Goal: Navigation & Orientation: Find specific page/section

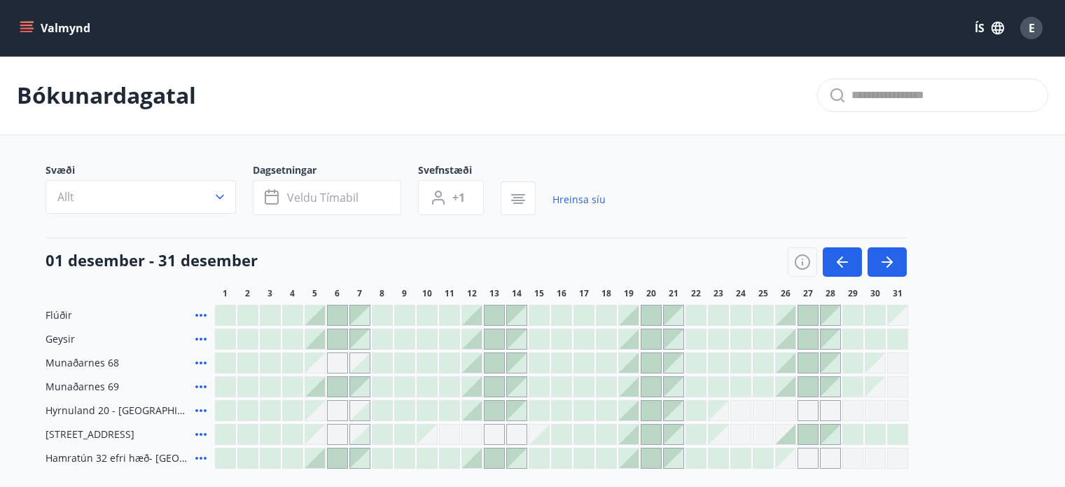
scroll to position [154, 0]
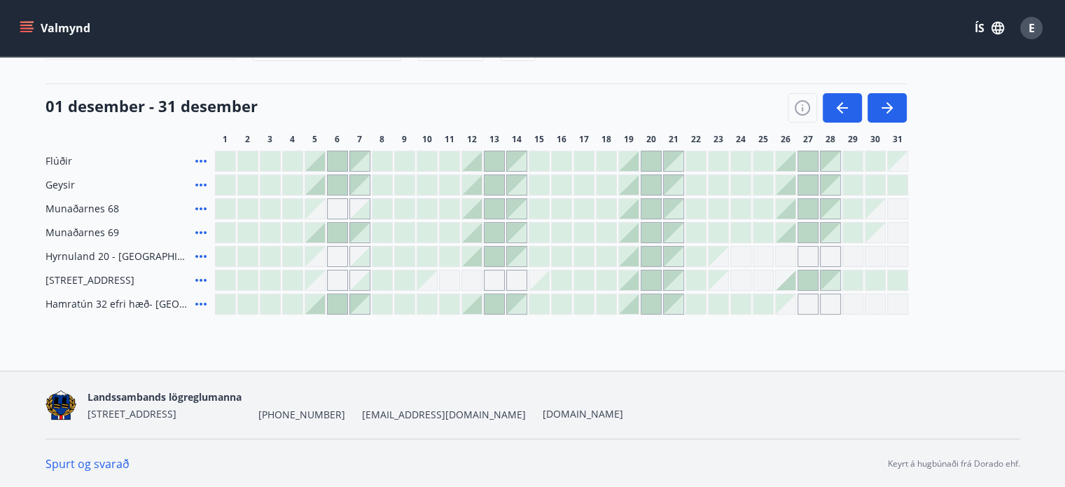
click at [24, 26] on icon "menu" at bounding box center [27, 28] width 14 height 14
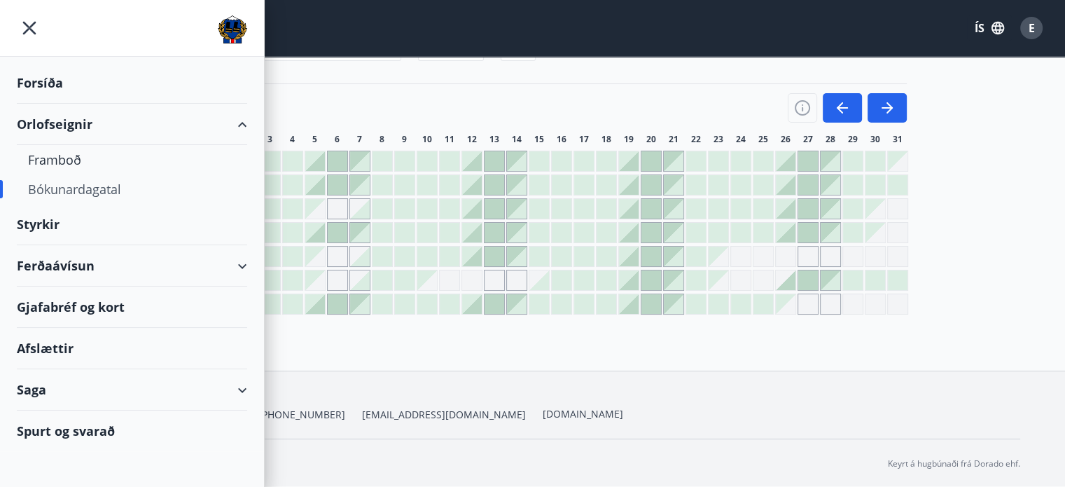
click at [60, 263] on div "Ferðaávísun" at bounding box center [132, 265] width 230 height 41
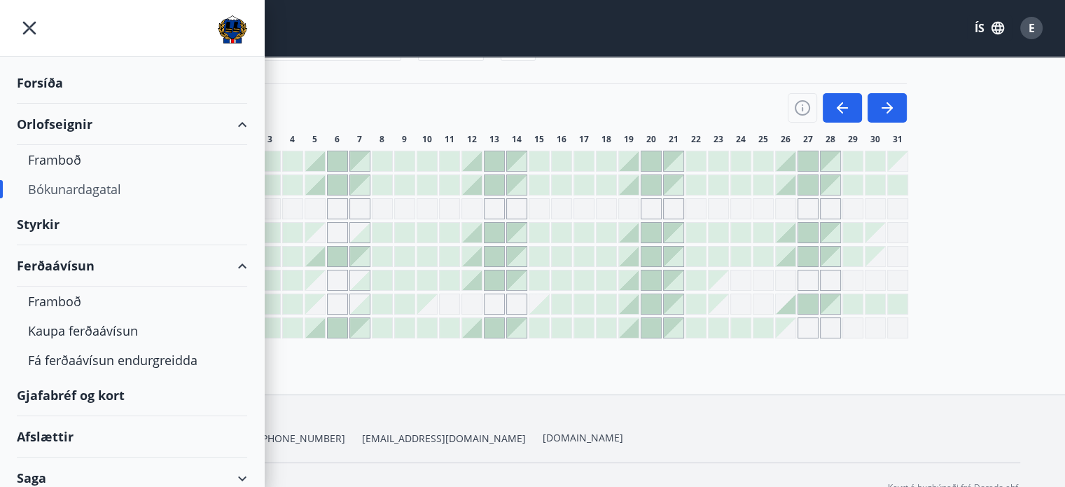
click at [74, 389] on div "Gjafabréf og kort" at bounding box center [132, 395] width 230 height 41
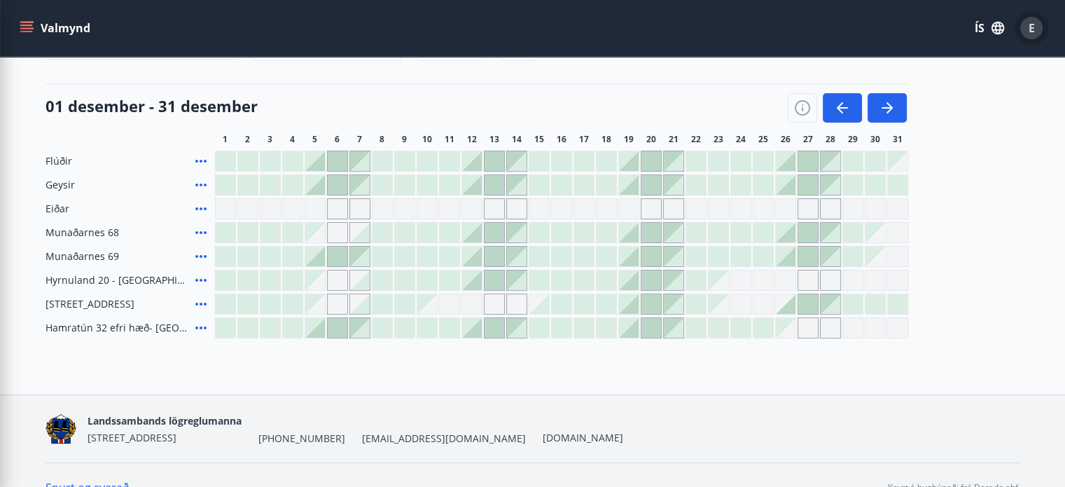
click at [1036, 27] on div "E" at bounding box center [1031, 28] width 22 height 22
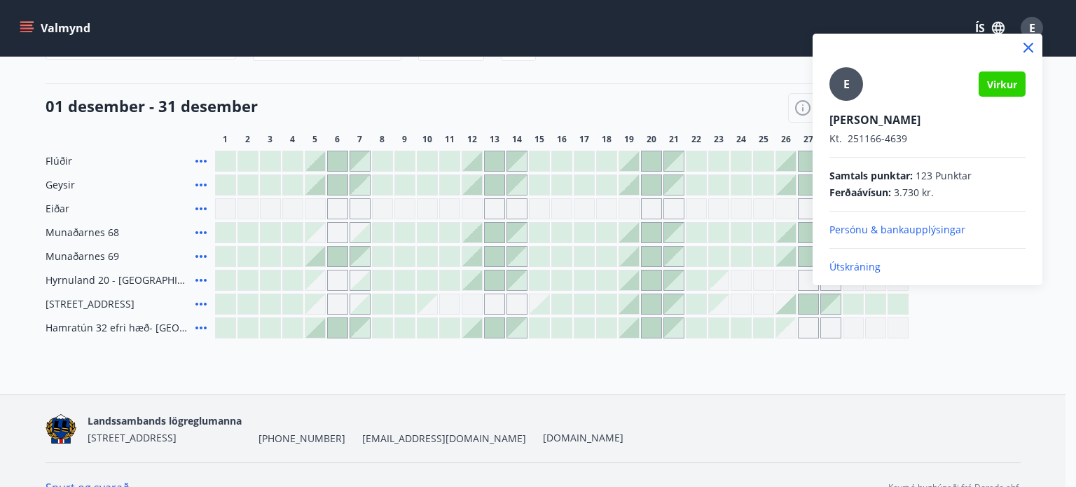
click at [22, 27] on div at bounding box center [538, 243] width 1076 height 487
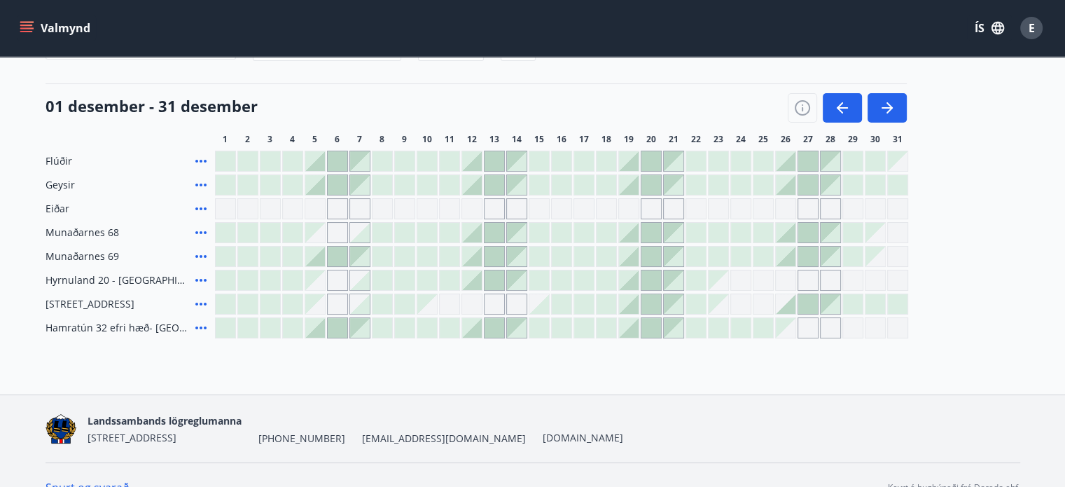
click at [22, 27] on icon "menu" at bounding box center [27, 28] width 14 height 14
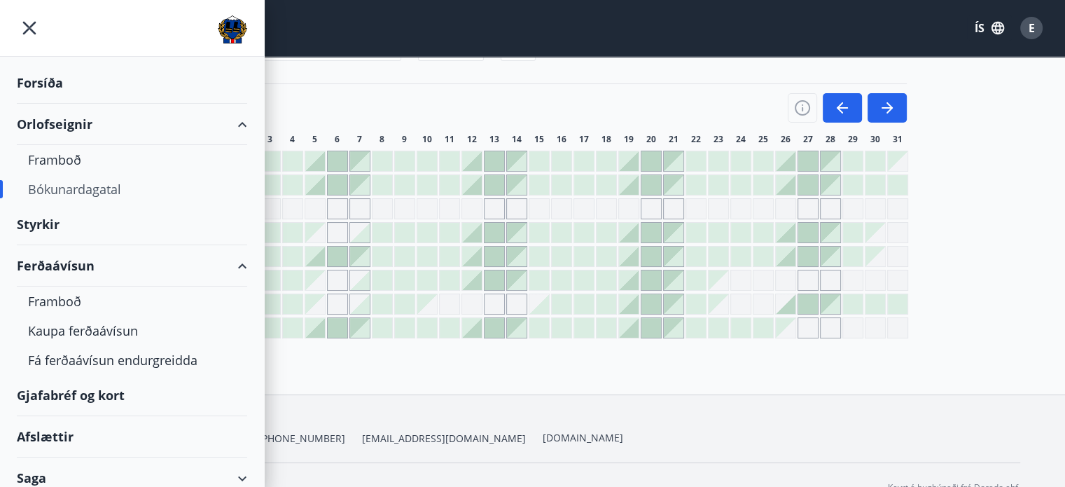
scroll to position [51, 0]
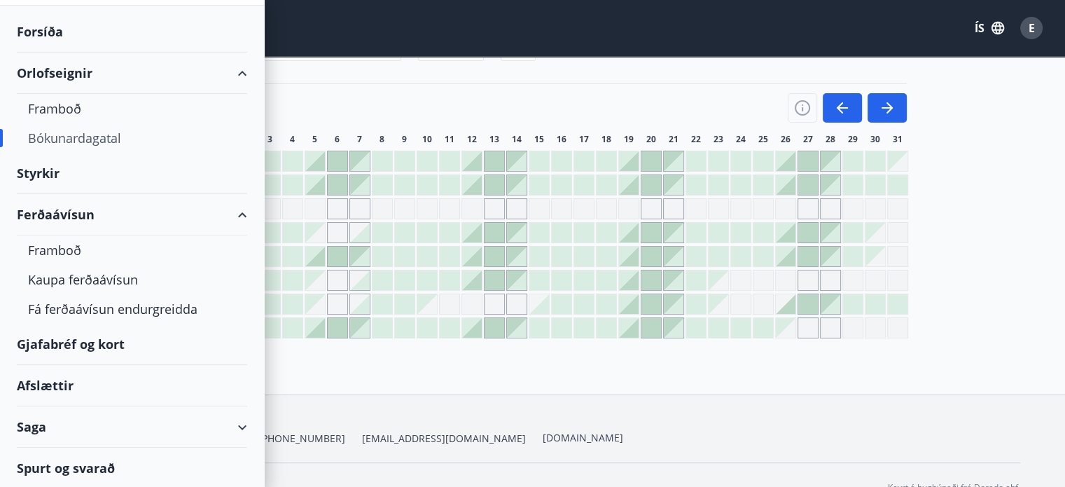
click at [25, 426] on div "Saga" at bounding box center [132, 426] width 230 height 41
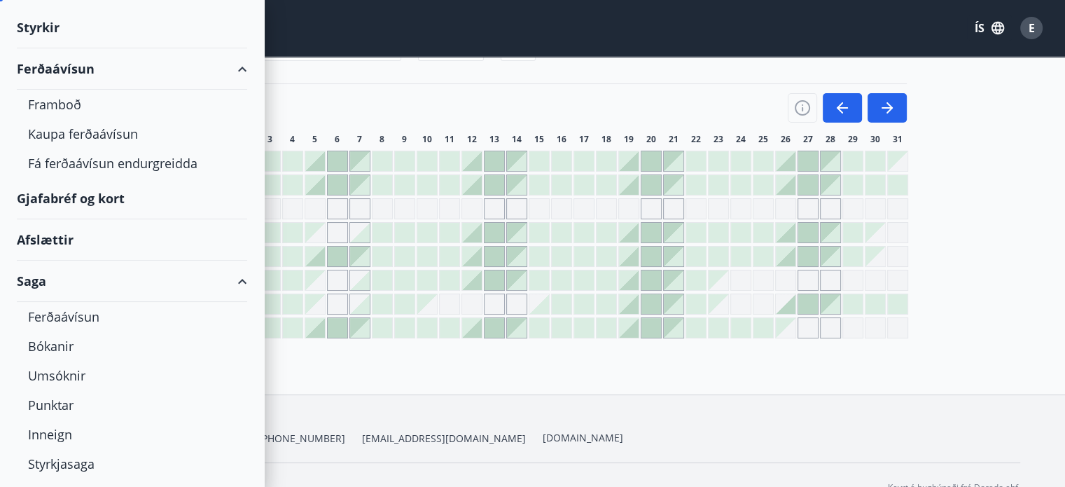
scroll to position [228, 0]
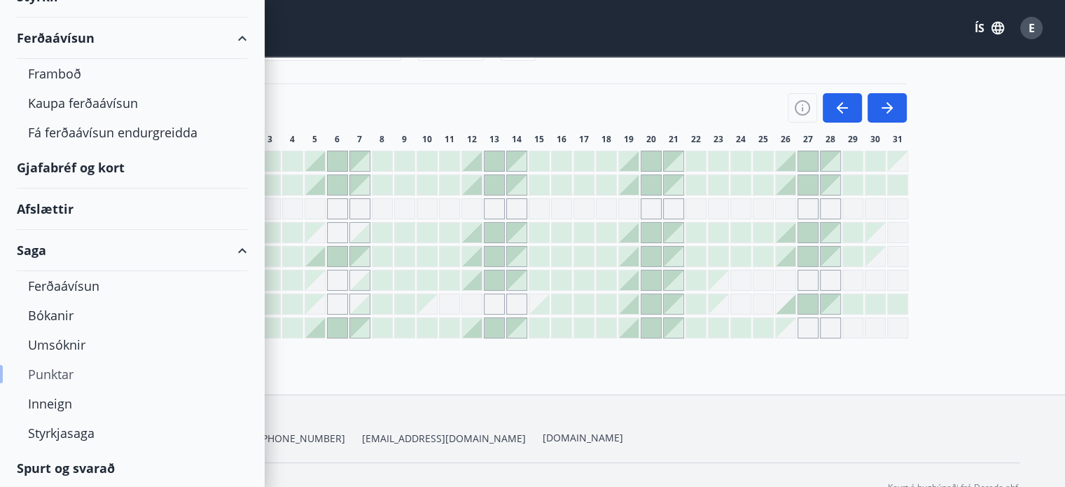
click at [57, 375] on div "Punktar" at bounding box center [132, 373] width 208 height 29
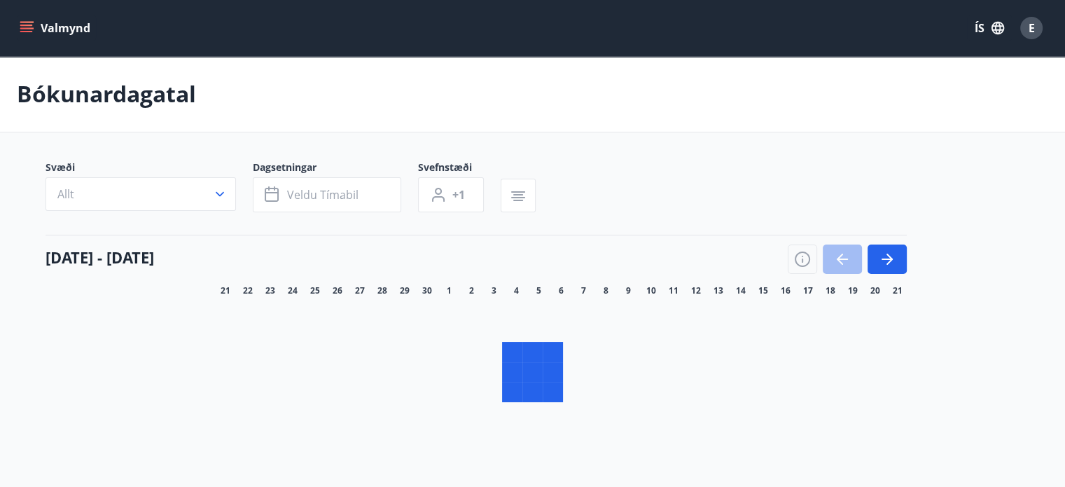
scroll to position [128, 0]
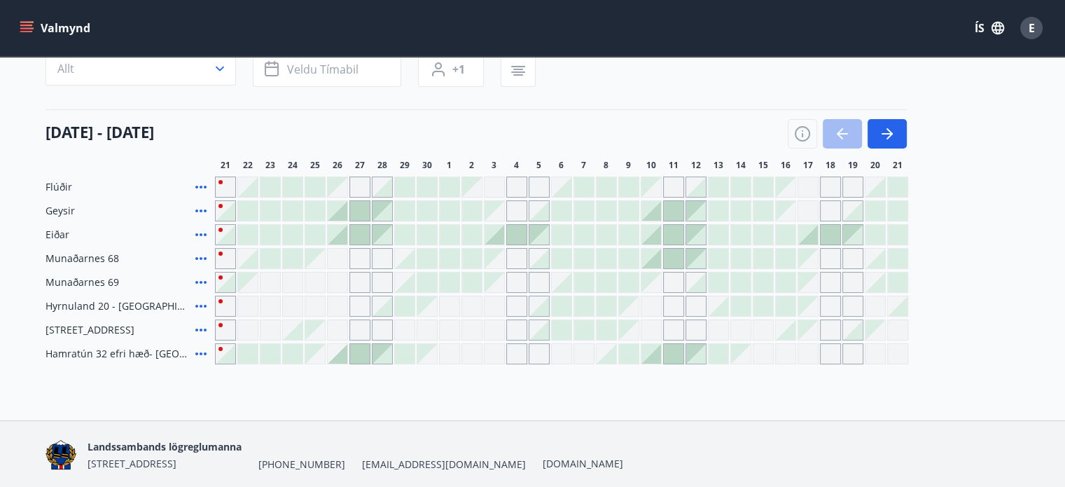
click at [29, 25] on icon "menu" at bounding box center [26, 25] width 13 height 1
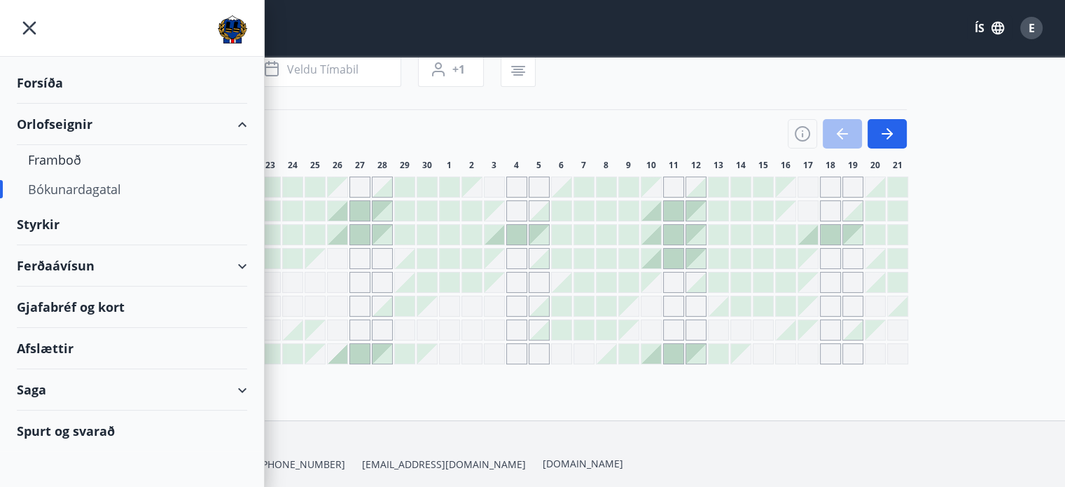
click at [62, 307] on div "Gjafabréf og kort" at bounding box center [132, 306] width 230 height 41
click at [42, 389] on div "Saga" at bounding box center [132, 389] width 230 height 41
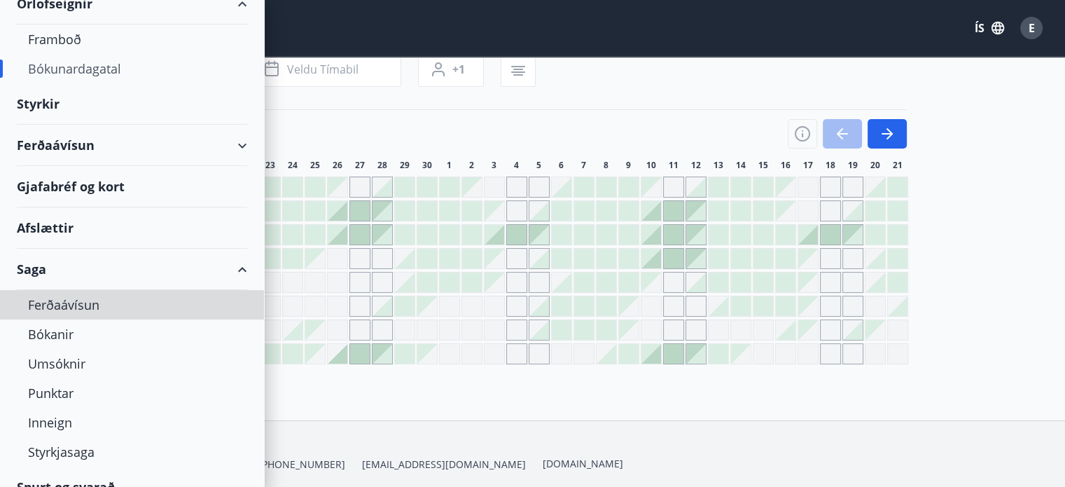
scroll to position [139, 0]
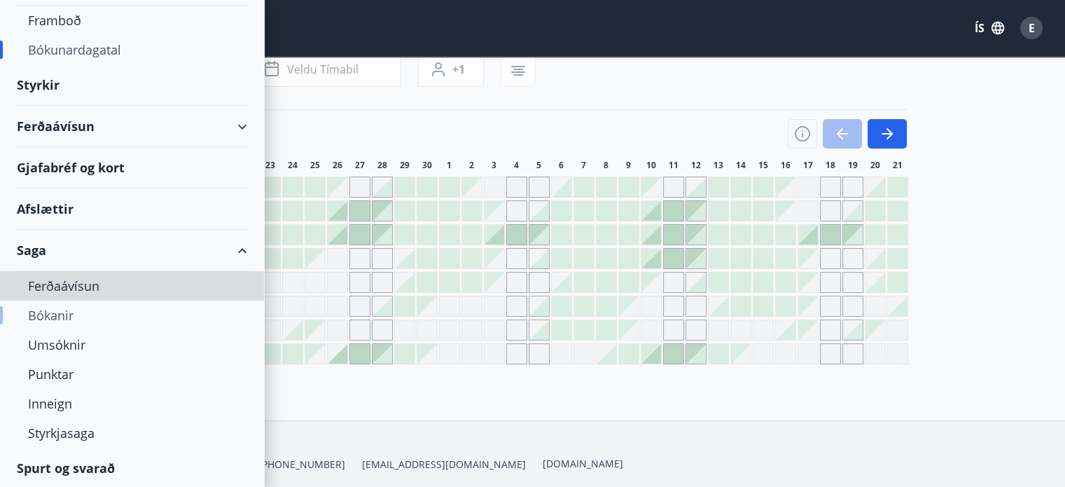
click at [57, 314] on div "Bókanir" at bounding box center [132, 314] width 208 height 29
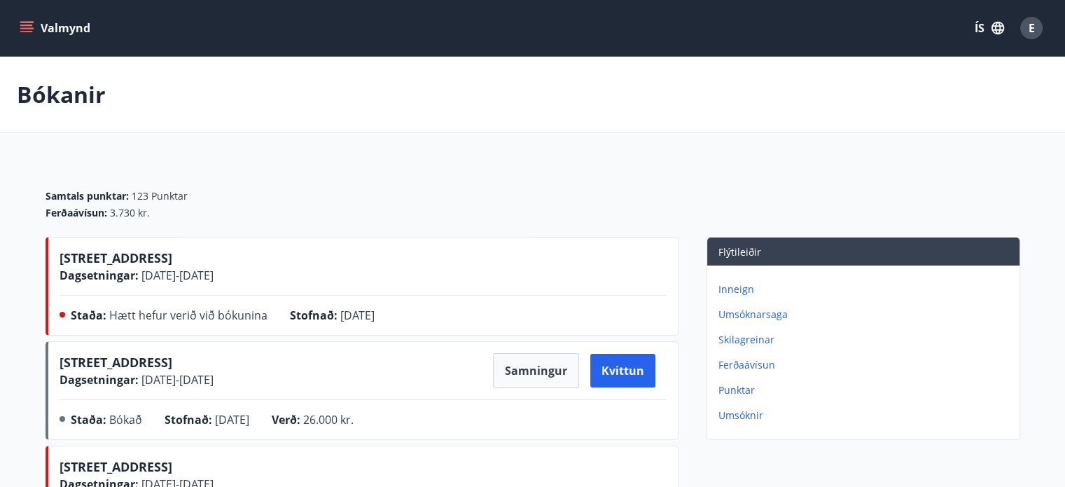
click at [436, 168] on div "Samtals punktar : 123 Punktar Ferðaávísun : 3.730 kr." at bounding box center [533, 199] width 975 height 76
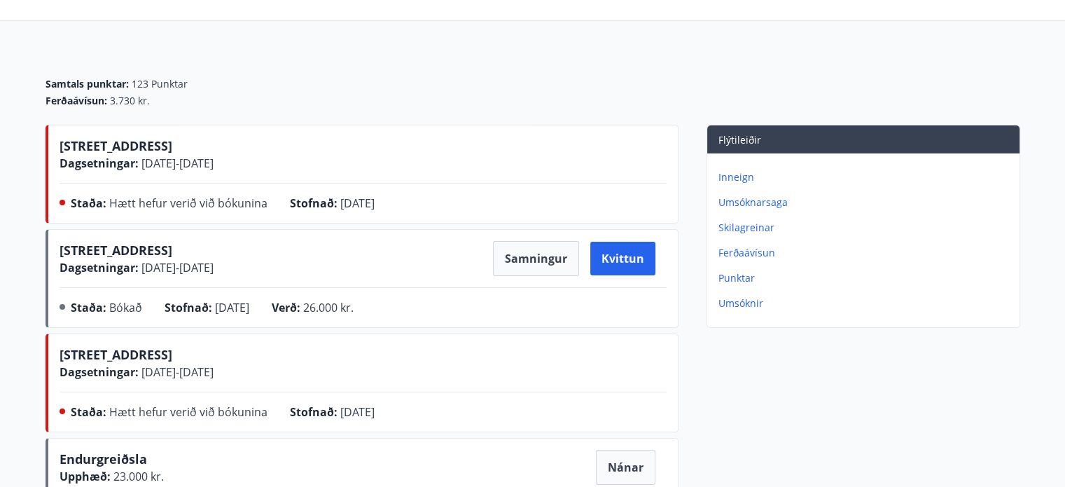
scroll to position [140, 0]
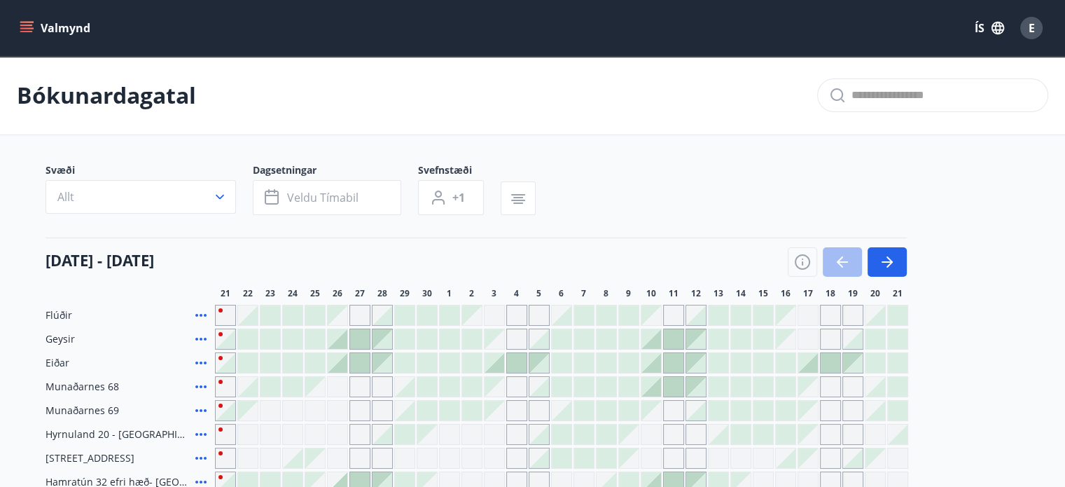
click at [32, 28] on icon "menu" at bounding box center [27, 27] width 15 height 1
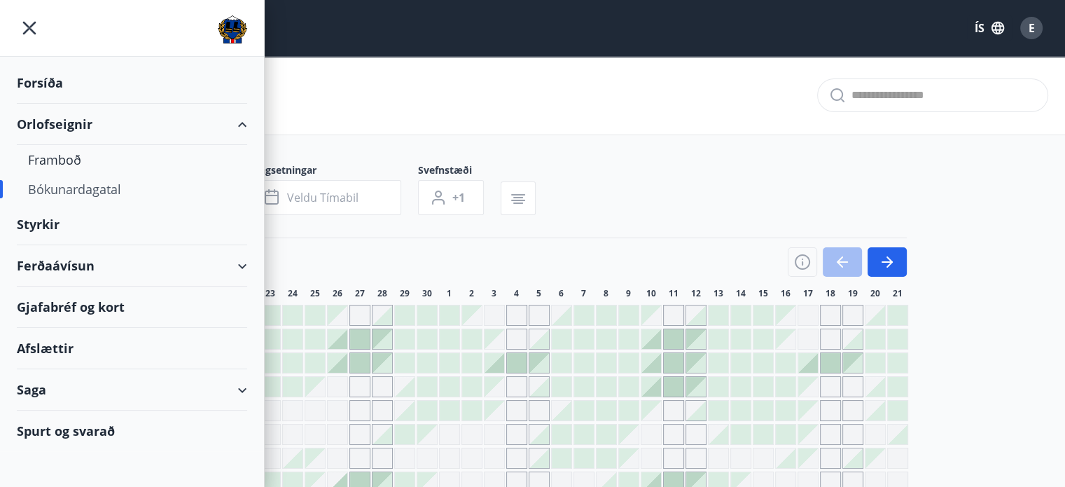
click at [61, 344] on div "Afslættir" at bounding box center [132, 348] width 230 height 41
